Goal: Task Accomplishment & Management: Manage account settings

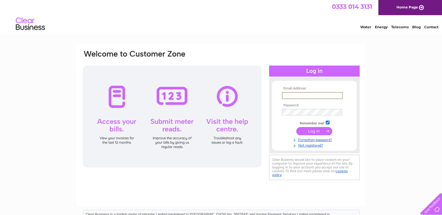
click at [290, 92] on input "text" at bounding box center [312, 95] width 61 height 7
type input "majorextensions123@hotmail.com"
click at [318, 133] on input "submit" at bounding box center [314, 131] width 36 height 8
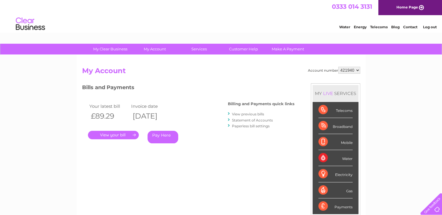
click at [358, 70] on select "421940 986293" at bounding box center [349, 70] width 22 height 7
select select "986293"
click at [338, 67] on select "421940 986293" at bounding box center [349, 70] width 22 height 7
click at [118, 134] on link "." at bounding box center [113, 135] width 51 height 8
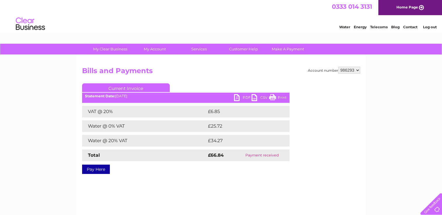
click at [285, 97] on link "Print" at bounding box center [278, 98] width 18 height 8
click at [357, 70] on select "421940 986293" at bounding box center [349, 70] width 22 height 7
select select "421940"
click at [338, 67] on select "421940 986293" at bounding box center [349, 70] width 22 height 7
click at [358, 70] on select "421940 986293" at bounding box center [349, 70] width 22 height 7
